Goal: Find specific page/section: Find specific page/section

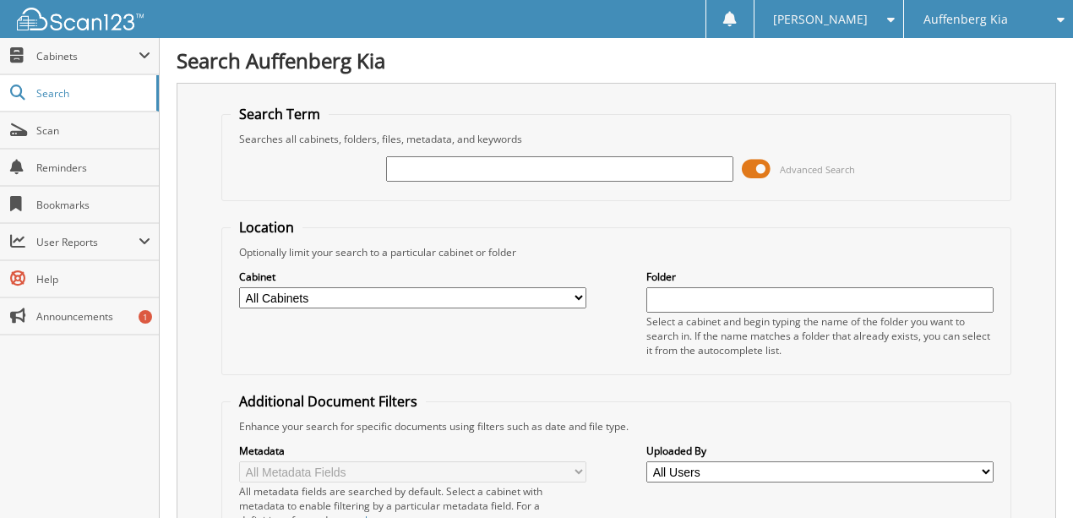
click at [446, 172] on input "text" at bounding box center [559, 168] width 347 height 25
type input "426925"
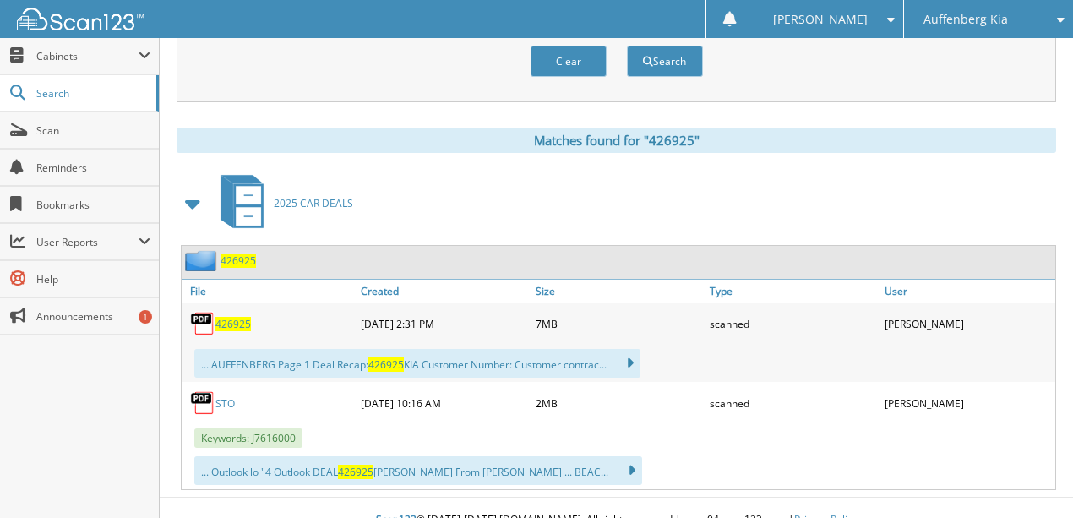
scroll to position [645, 0]
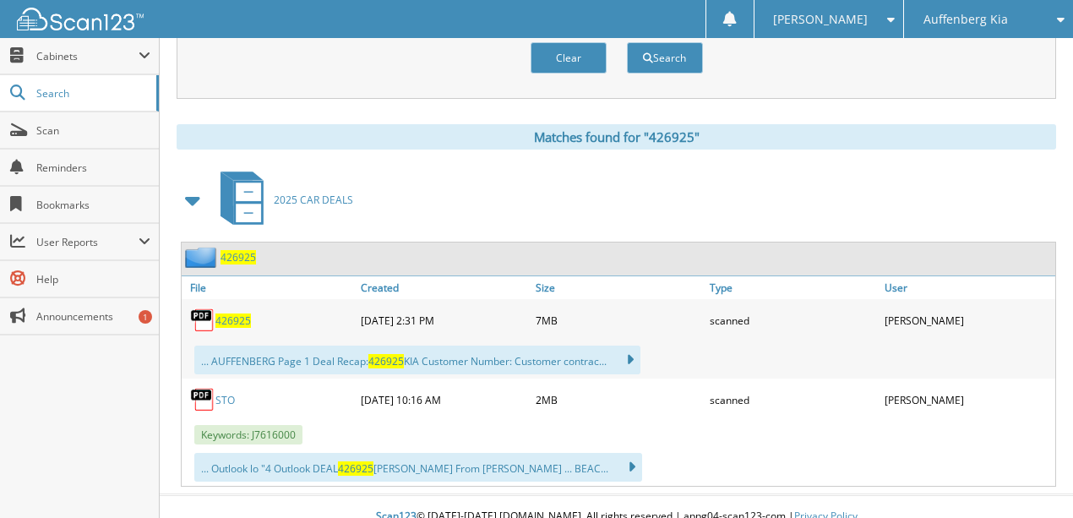
click at [238, 250] on span "426925" at bounding box center [237, 257] width 35 height 14
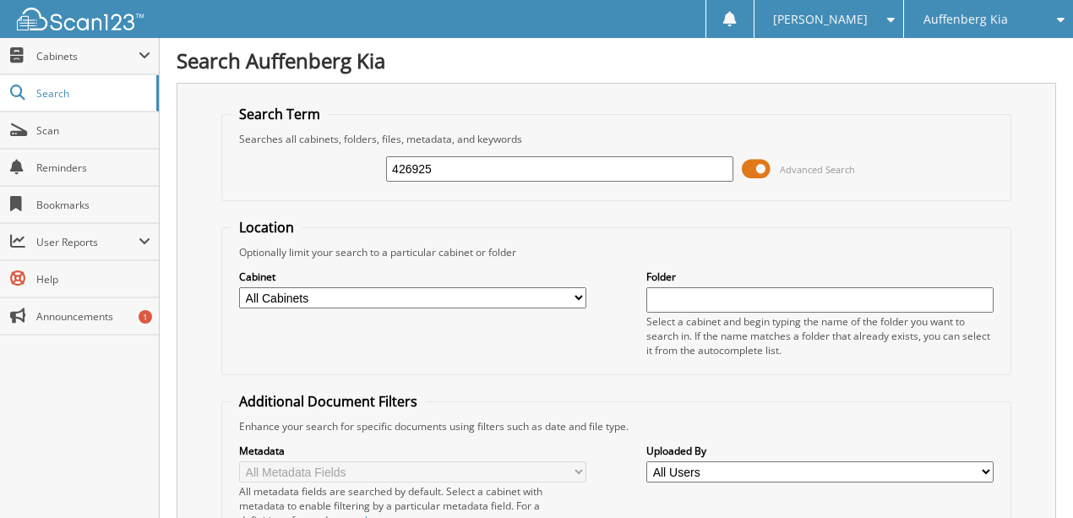
click at [951, 17] on span "Auffenberg Kia" at bounding box center [965, 19] width 84 height 10
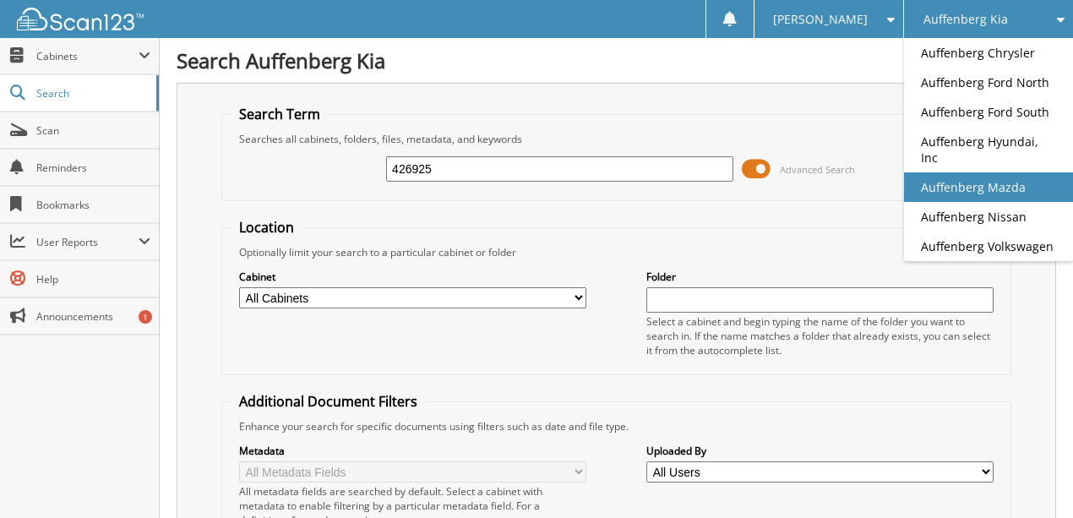
click at [960, 172] on link "Auffenberg Mazda" at bounding box center [988, 187] width 169 height 30
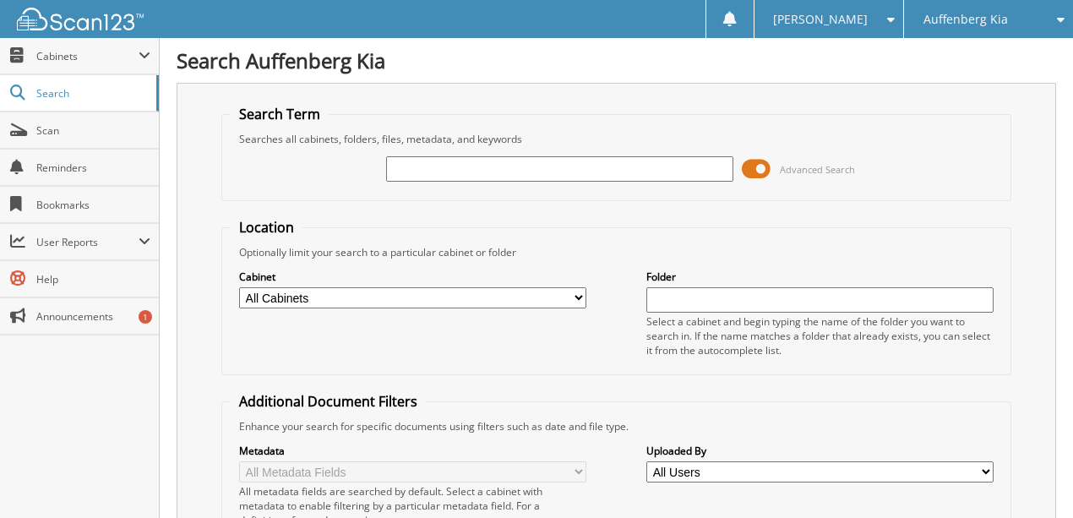
click at [440, 169] on input "text" at bounding box center [559, 168] width 347 height 25
type input "426925"
click at [975, 22] on span "Auffenberg Kia" at bounding box center [965, 19] width 84 height 10
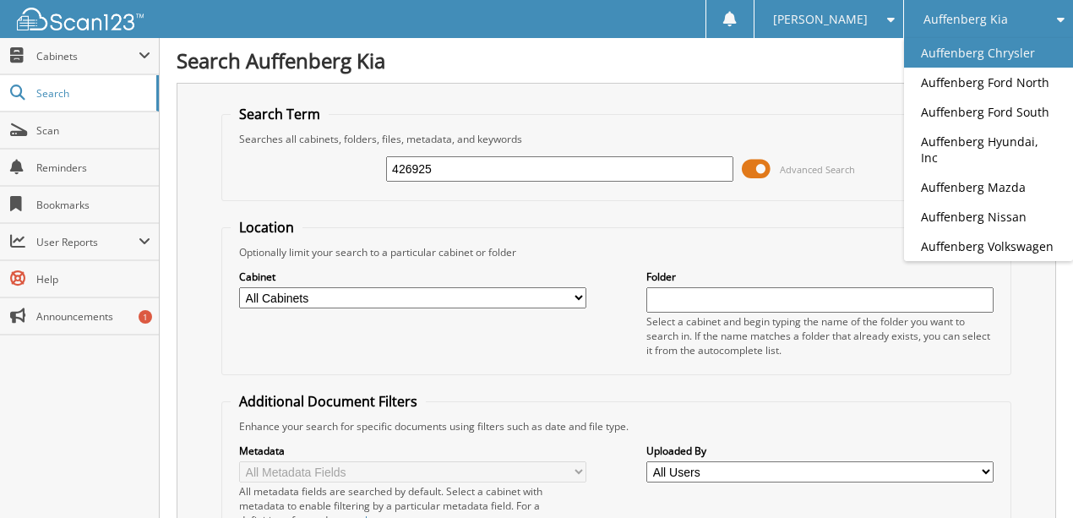
click at [980, 52] on link "Auffenberg Chrysler" at bounding box center [988, 53] width 169 height 30
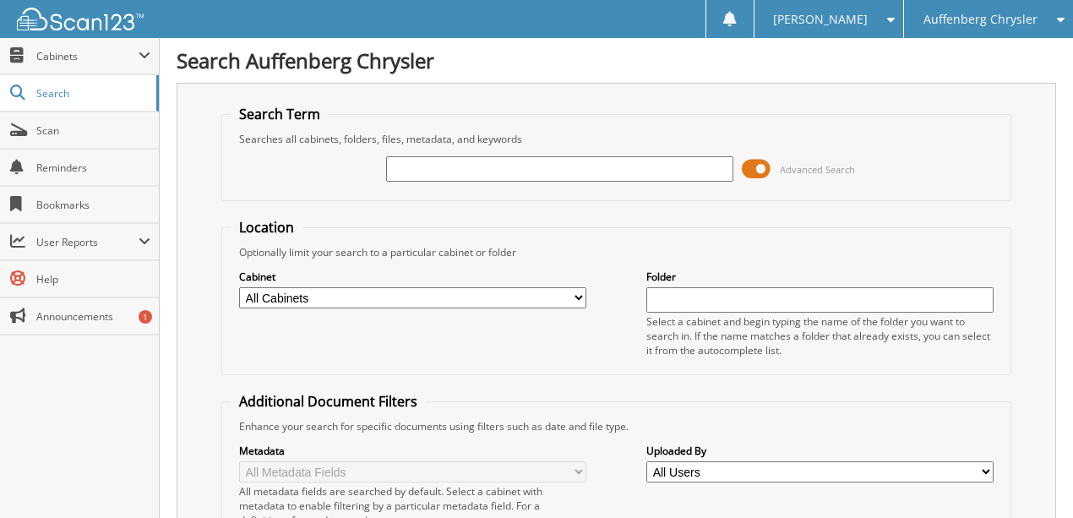
click at [436, 172] on input "text" at bounding box center [559, 168] width 347 height 25
type input "426925"
click at [983, 22] on span "Auffenberg Chrysler" at bounding box center [980, 19] width 114 height 10
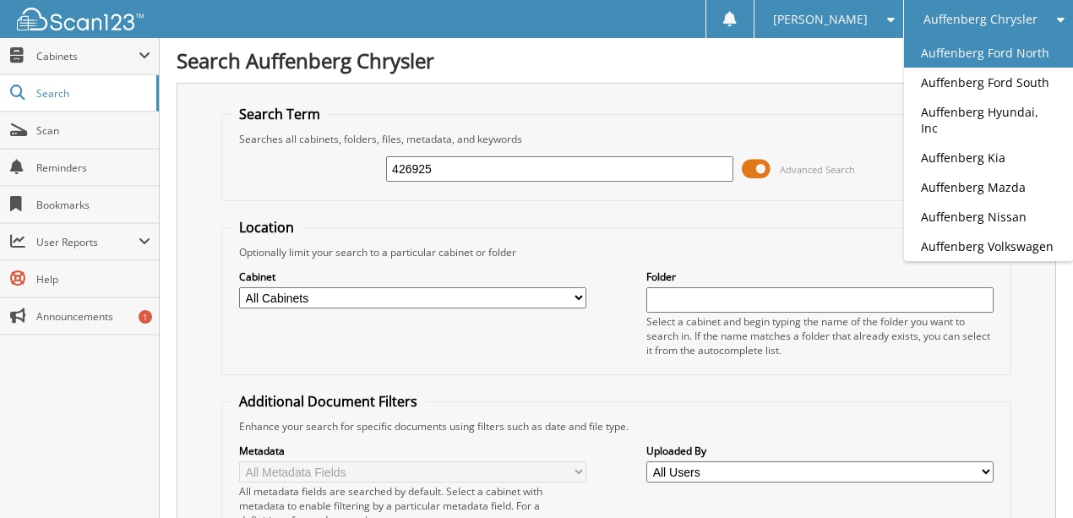
click at [993, 51] on link "Auffenberg Ford North" at bounding box center [988, 53] width 169 height 30
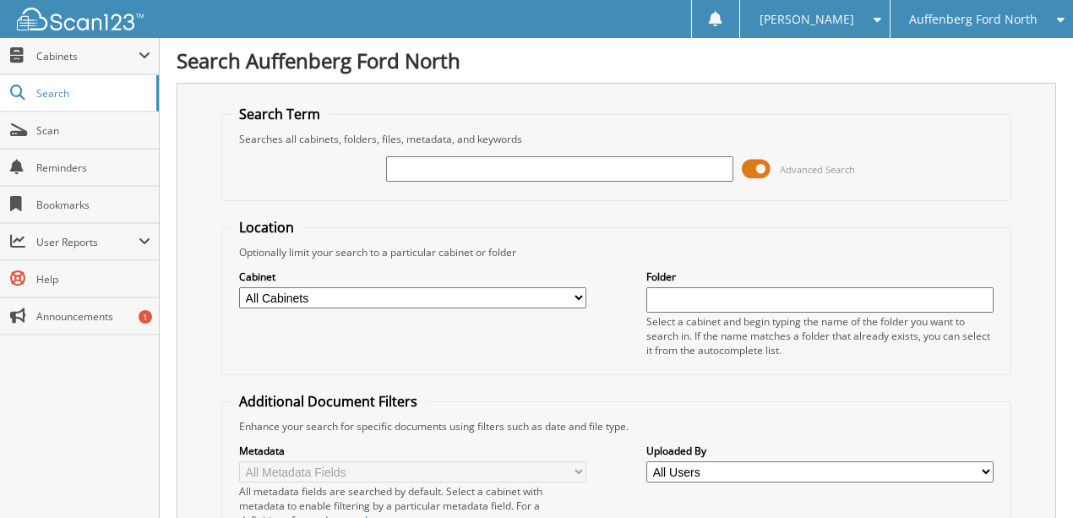
click at [473, 171] on input "text" at bounding box center [559, 168] width 347 height 25
type input "426925"
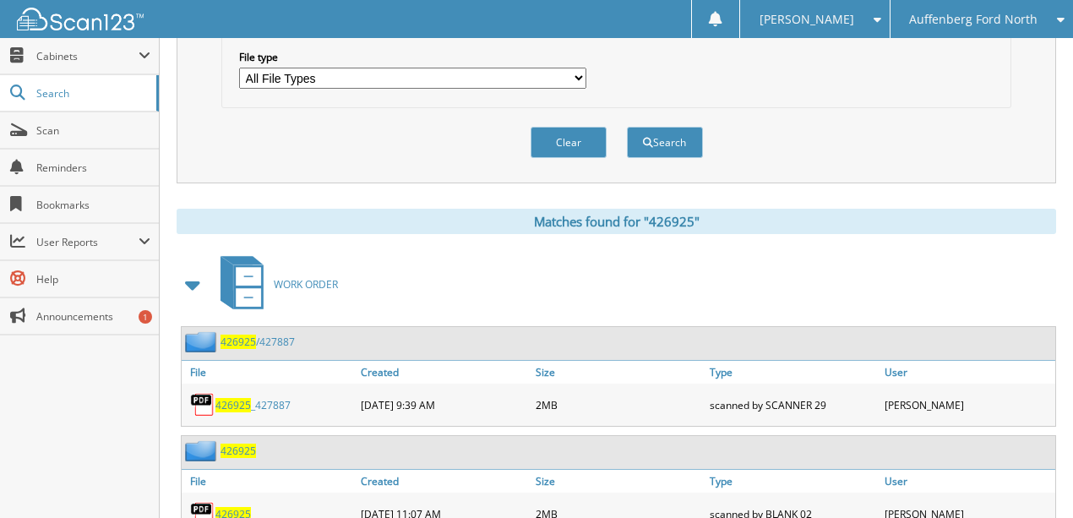
scroll to position [563, 0]
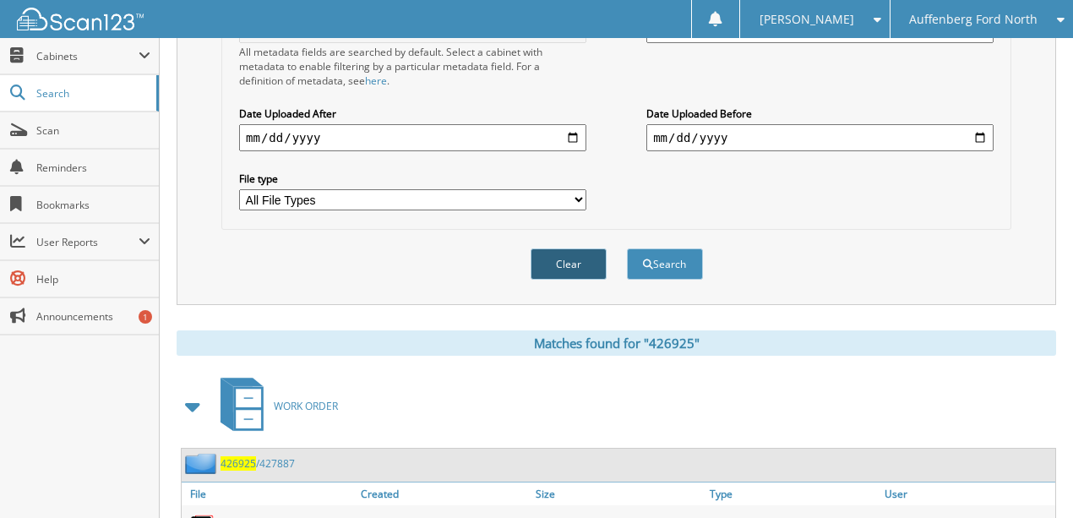
click at [583, 248] on button "Clear" at bounding box center [568, 263] width 76 height 31
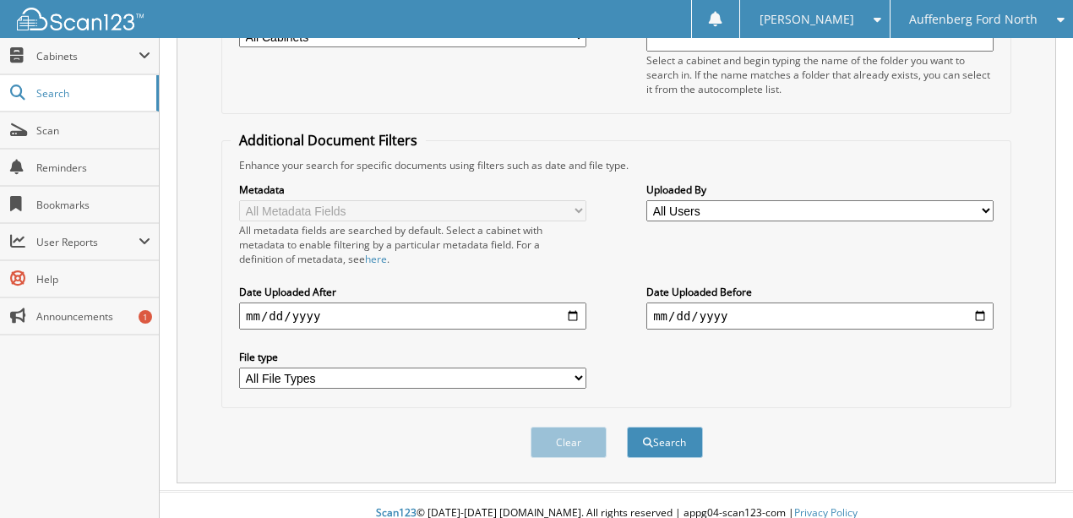
click at [981, 17] on span "Auffenberg Ford North" at bounding box center [973, 19] width 128 height 10
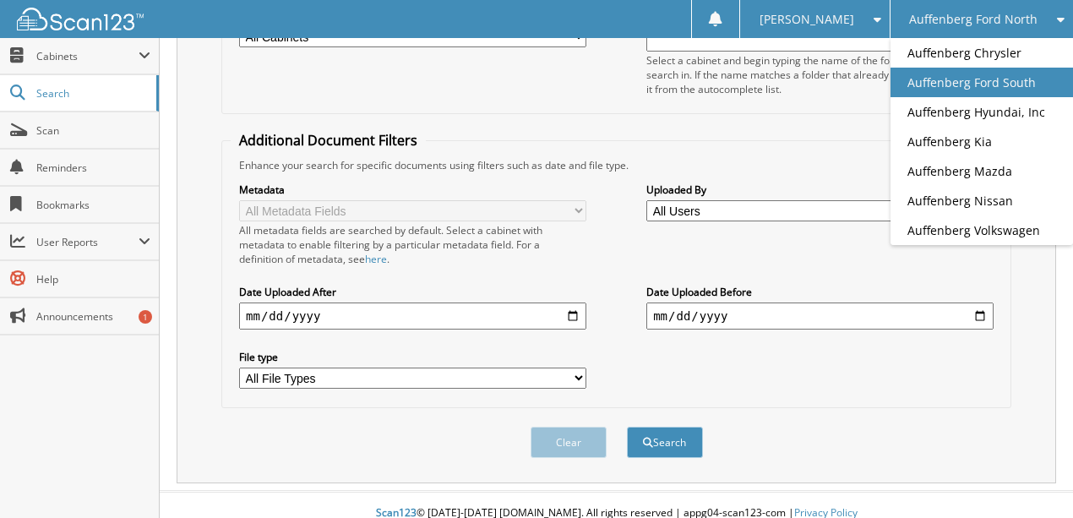
click at [971, 83] on link "Auffenberg Ford South" at bounding box center [981, 83] width 182 height 30
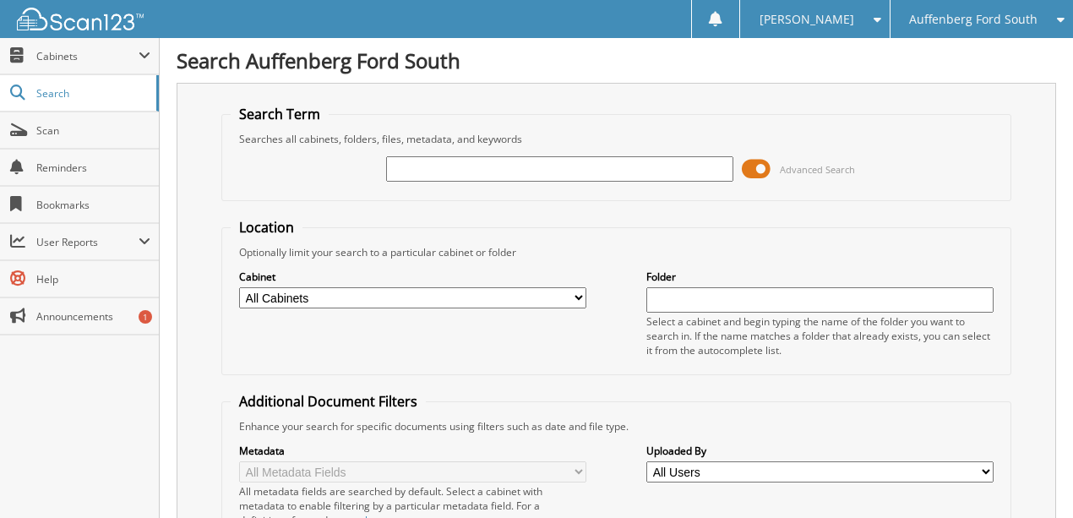
click at [441, 163] on input "text" at bounding box center [559, 168] width 347 height 25
type input "426925"
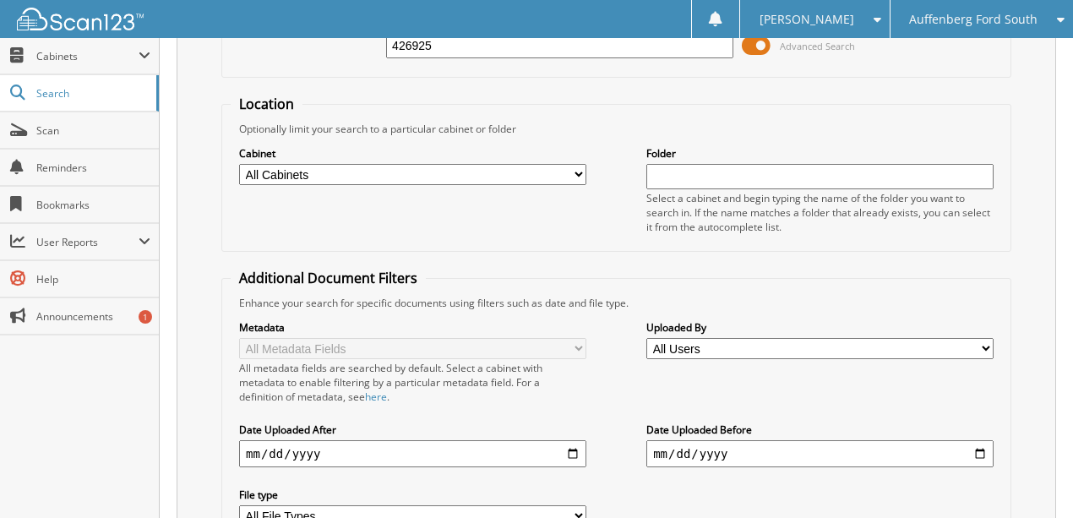
scroll to position [281, 0]
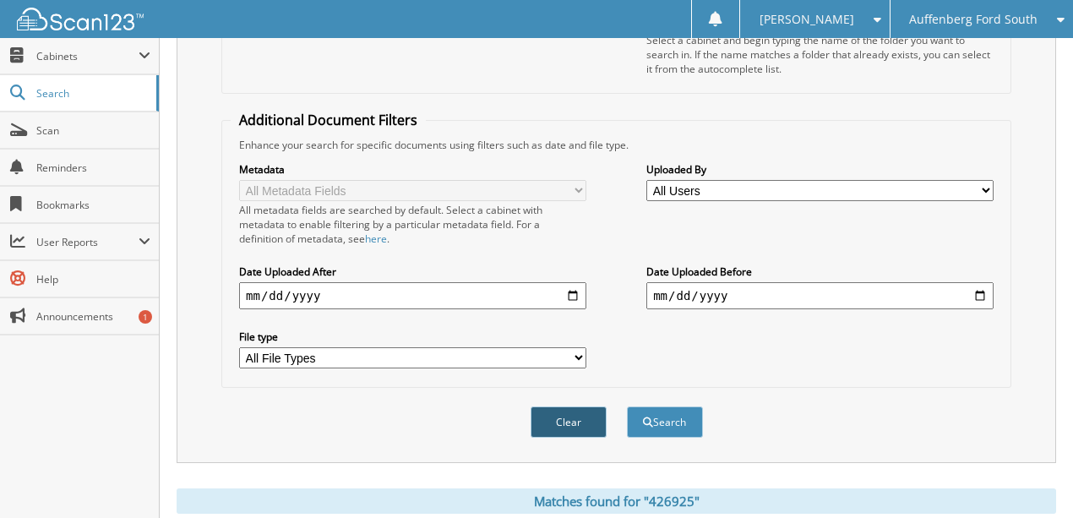
click at [574, 414] on button "Clear" at bounding box center [568, 421] width 76 height 31
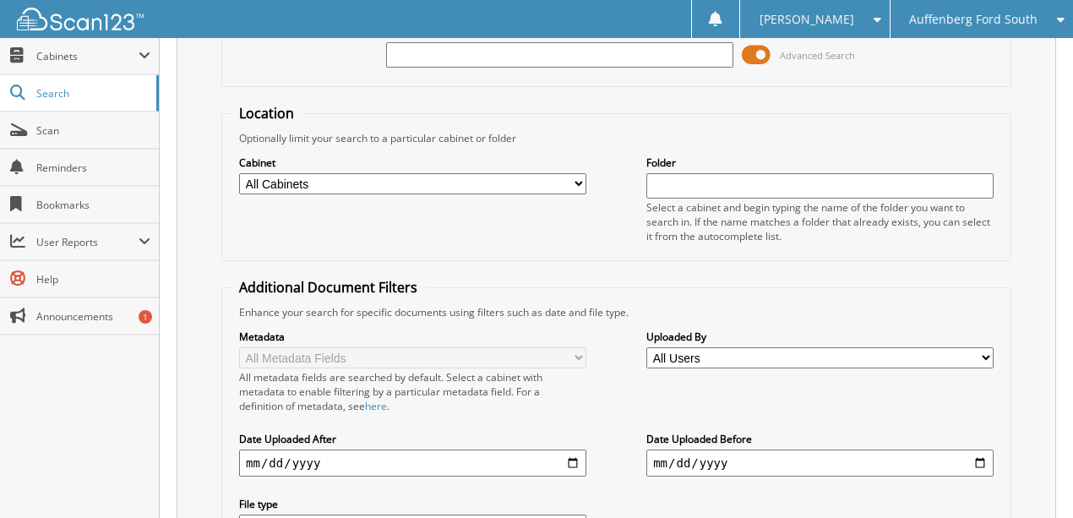
scroll to position [0, 0]
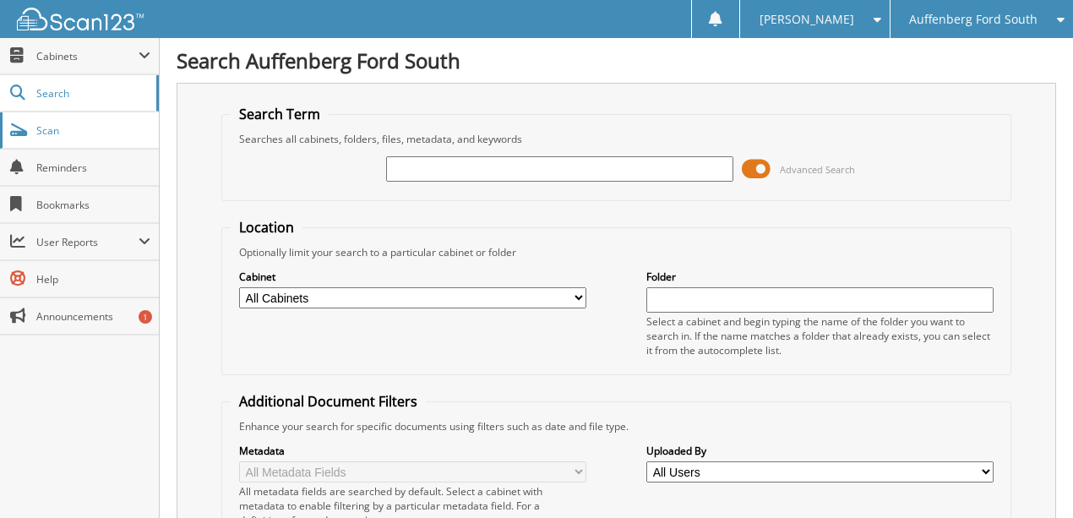
click at [56, 130] on span "Scan" at bounding box center [93, 130] width 114 height 14
